Goal: Check status: Check status

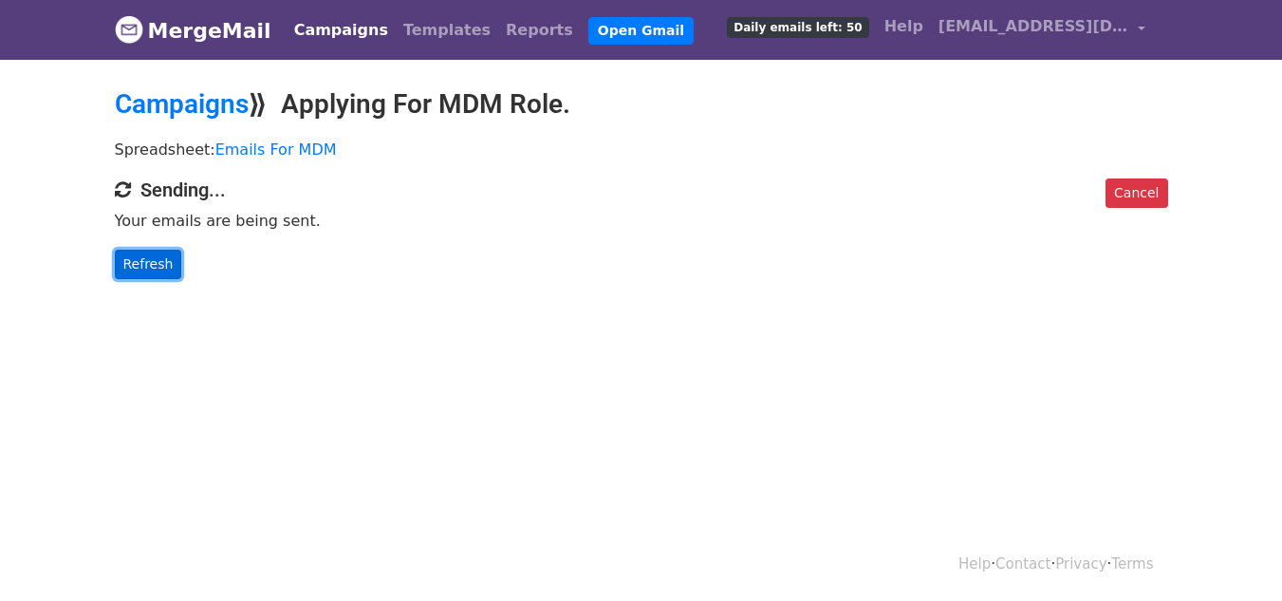
click at [156, 261] on link "Refresh" at bounding box center [148, 264] width 67 height 29
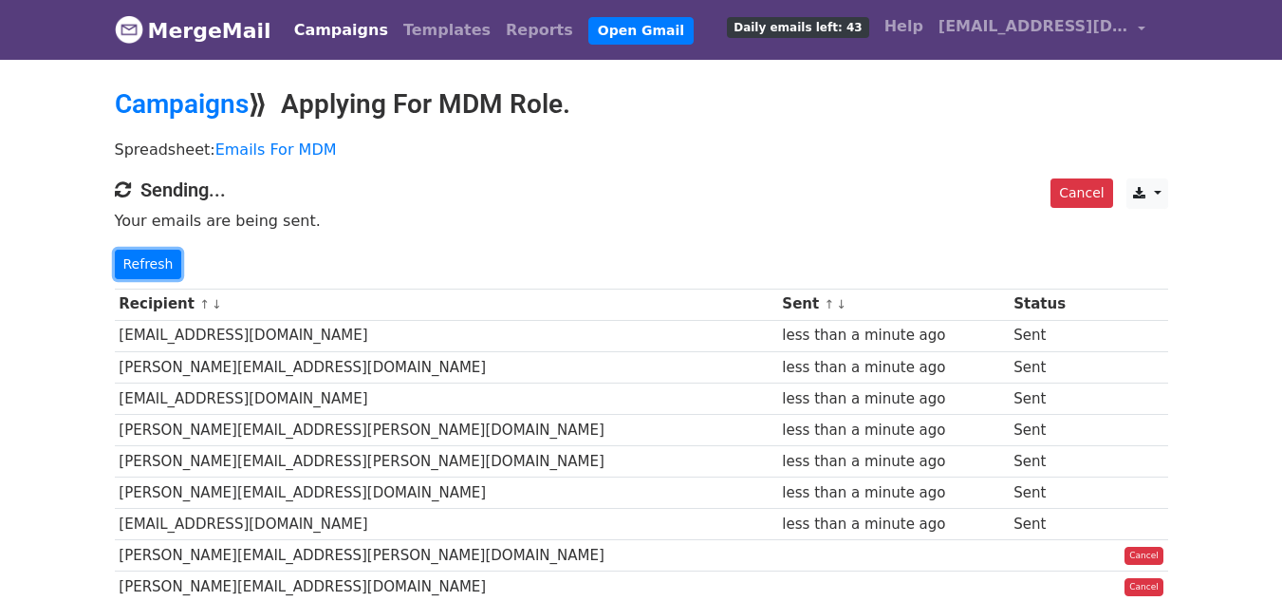
click at [156, 261] on link "Refresh" at bounding box center [148, 264] width 67 height 29
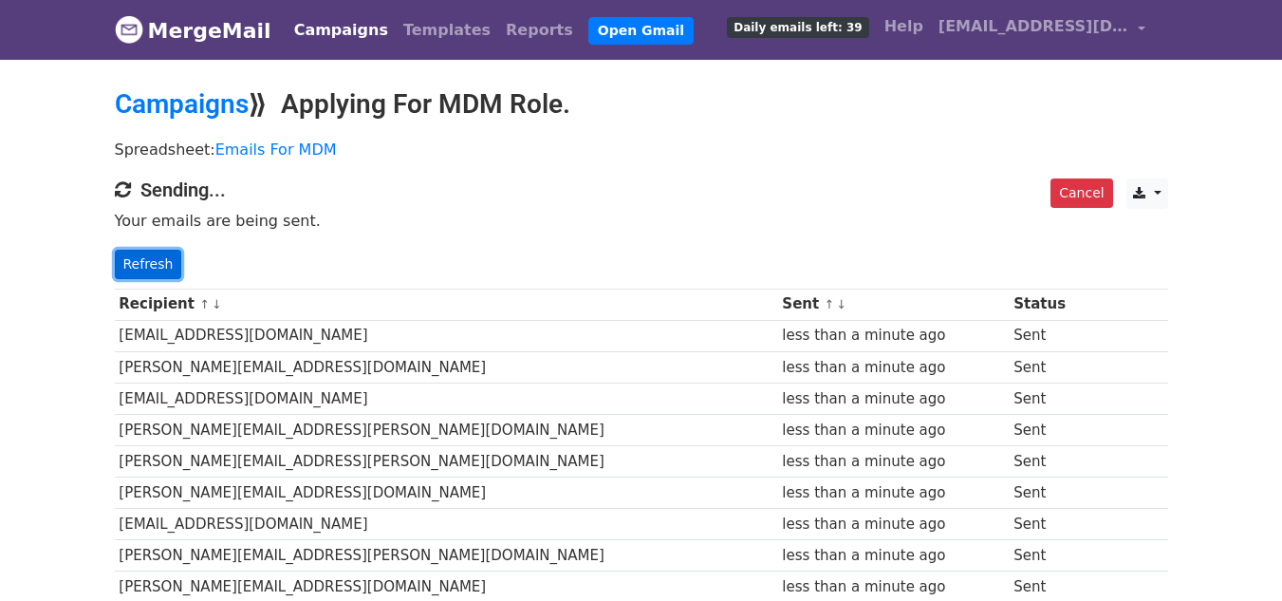
click at [141, 254] on link "Refresh" at bounding box center [148, 264] width 67 height 29
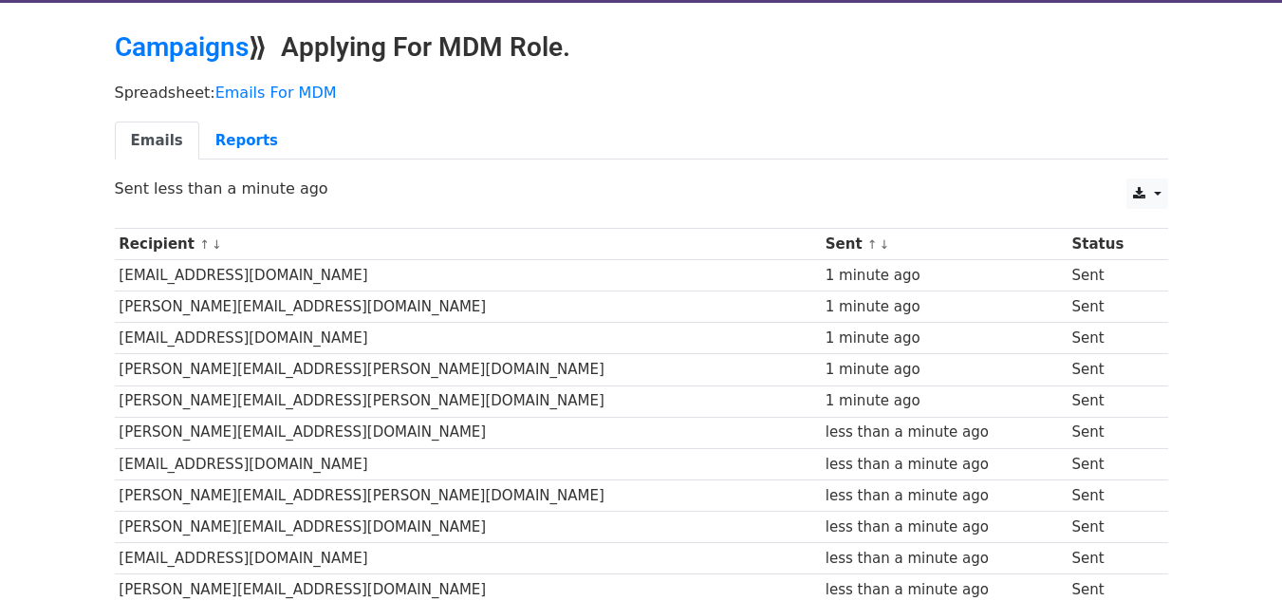
scroll to position [48, 0]
